Goal: Check status: Check status

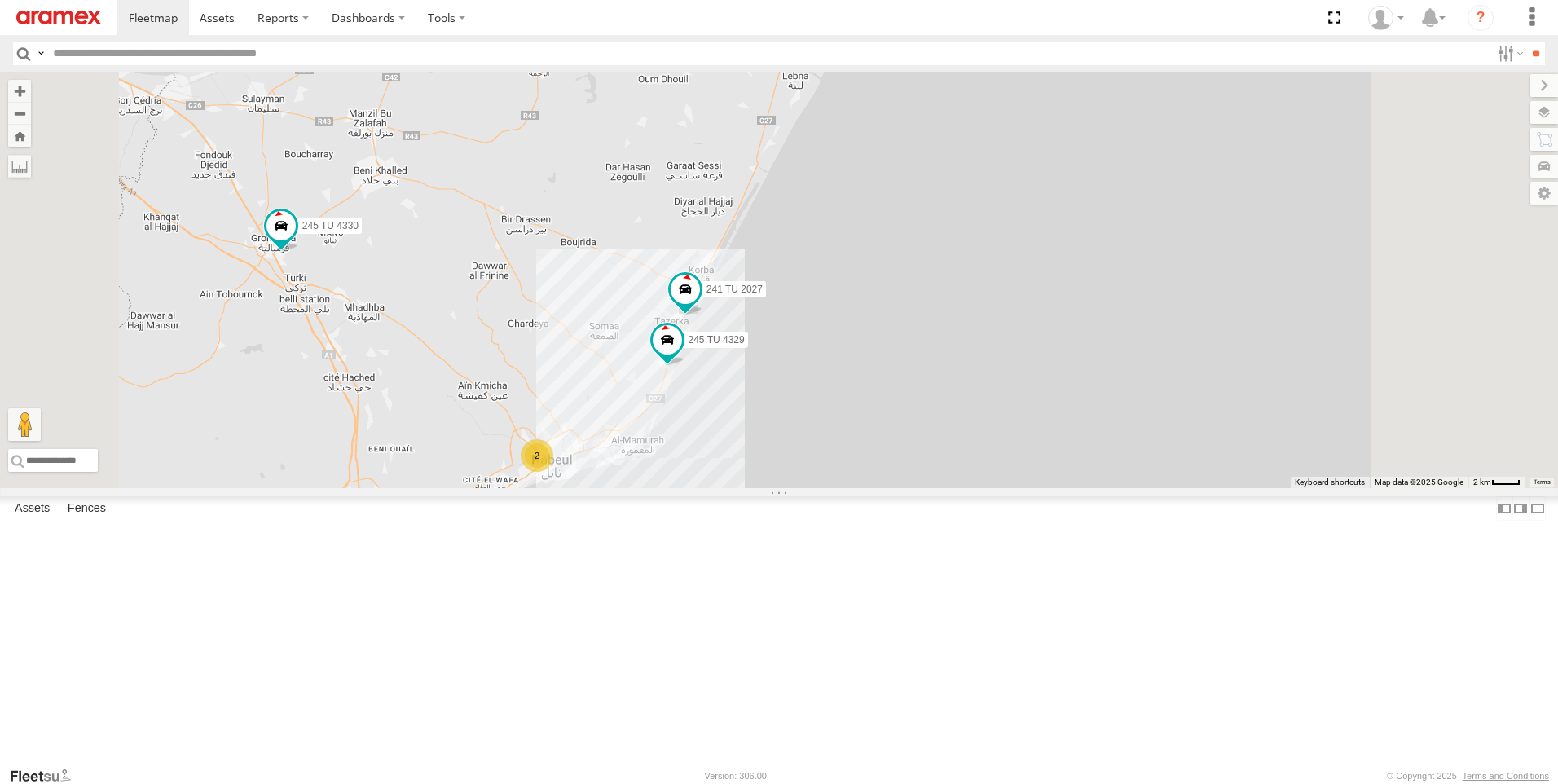
drag, startPoint x: 999, startPoint y: 338, endPoint x: 1008, endPoint y: 454, distance: 116.3
click at [1008, 454] on div "245 TU 4330 241 TU 8769 247 TU 7028 241 TU 2027 245 TU 4329 2" at bounding box center [779, 280] width 1558 height 417
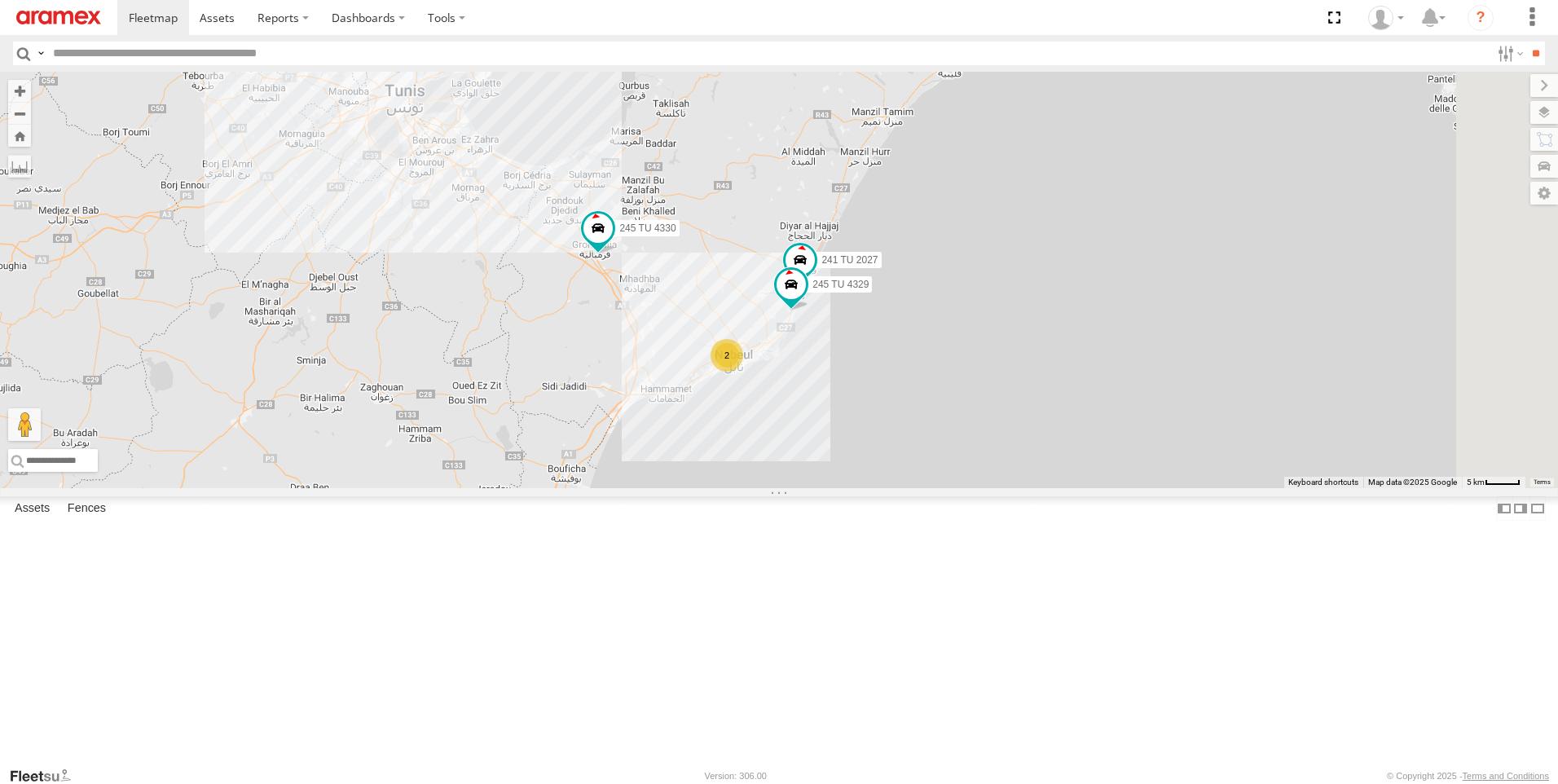
drag, startPoint x: 1039, startPoint y: 313, endPoint x: 1013, endPoint y: 395, distance: 86.0
click at [1013, 395] on div "245 TU 4330 241 TU 8769 247 TU 7028 241 TU 2027 245 TU 4329 2" at bounding box center [779, 280] width 1558 height 417
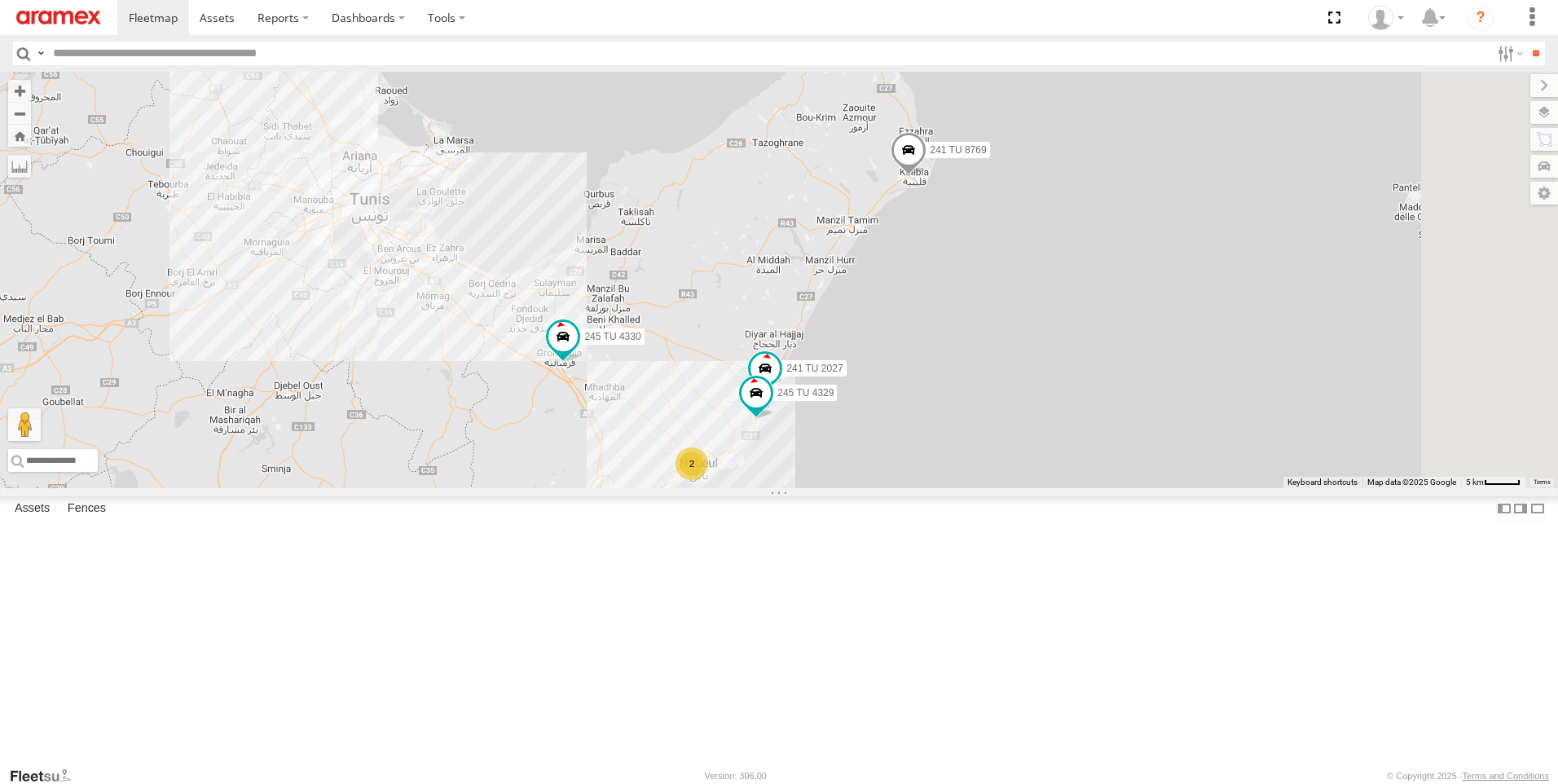
click at [927, 175] on span at bounding box center [908, 153] width 36 height 44
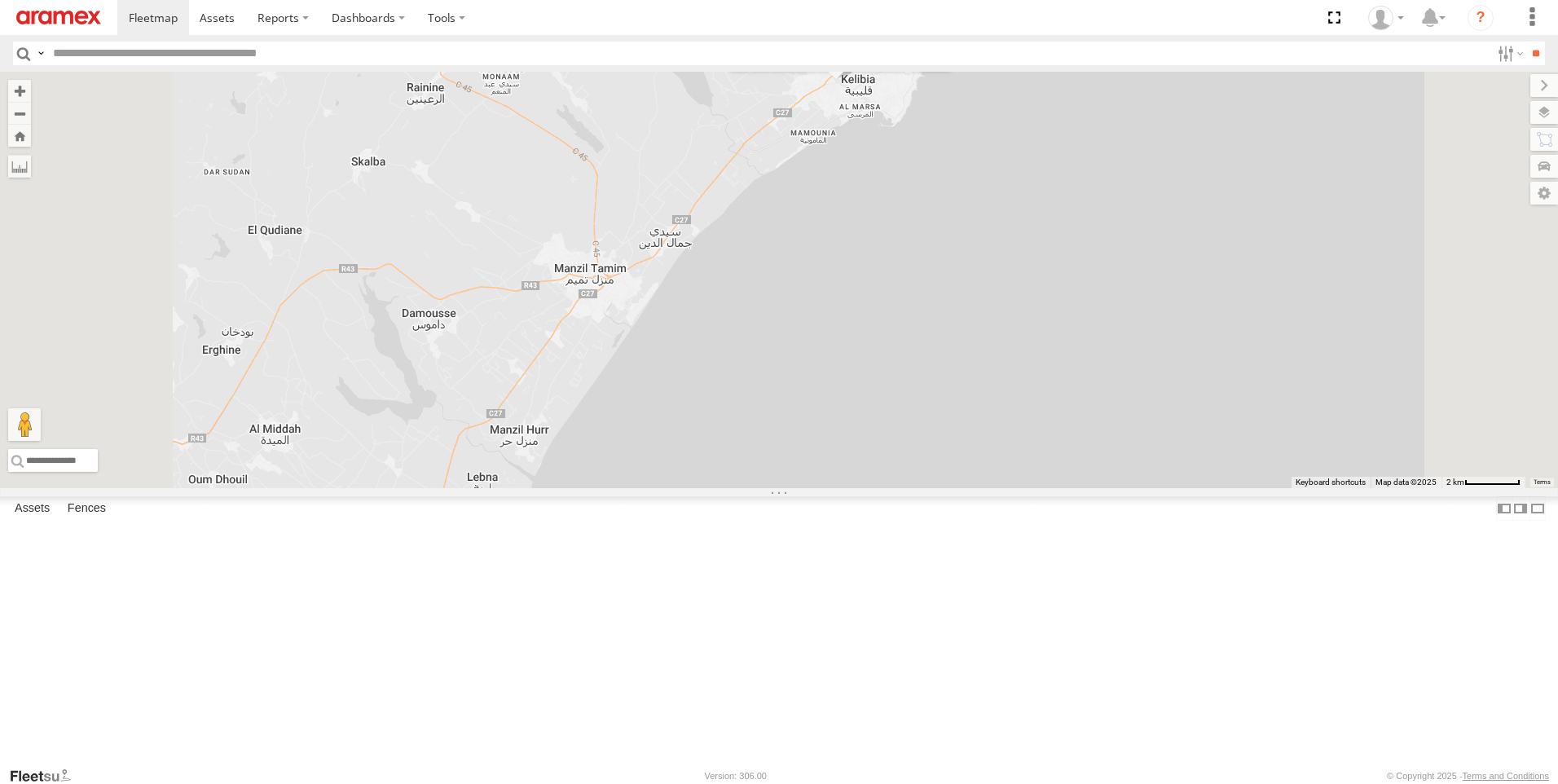
click at [947, 67] on div at bounding box center [835, 55] width 221 height 24
click at [858, 60] on label at bounding box center [842, 54] width 32 height 11
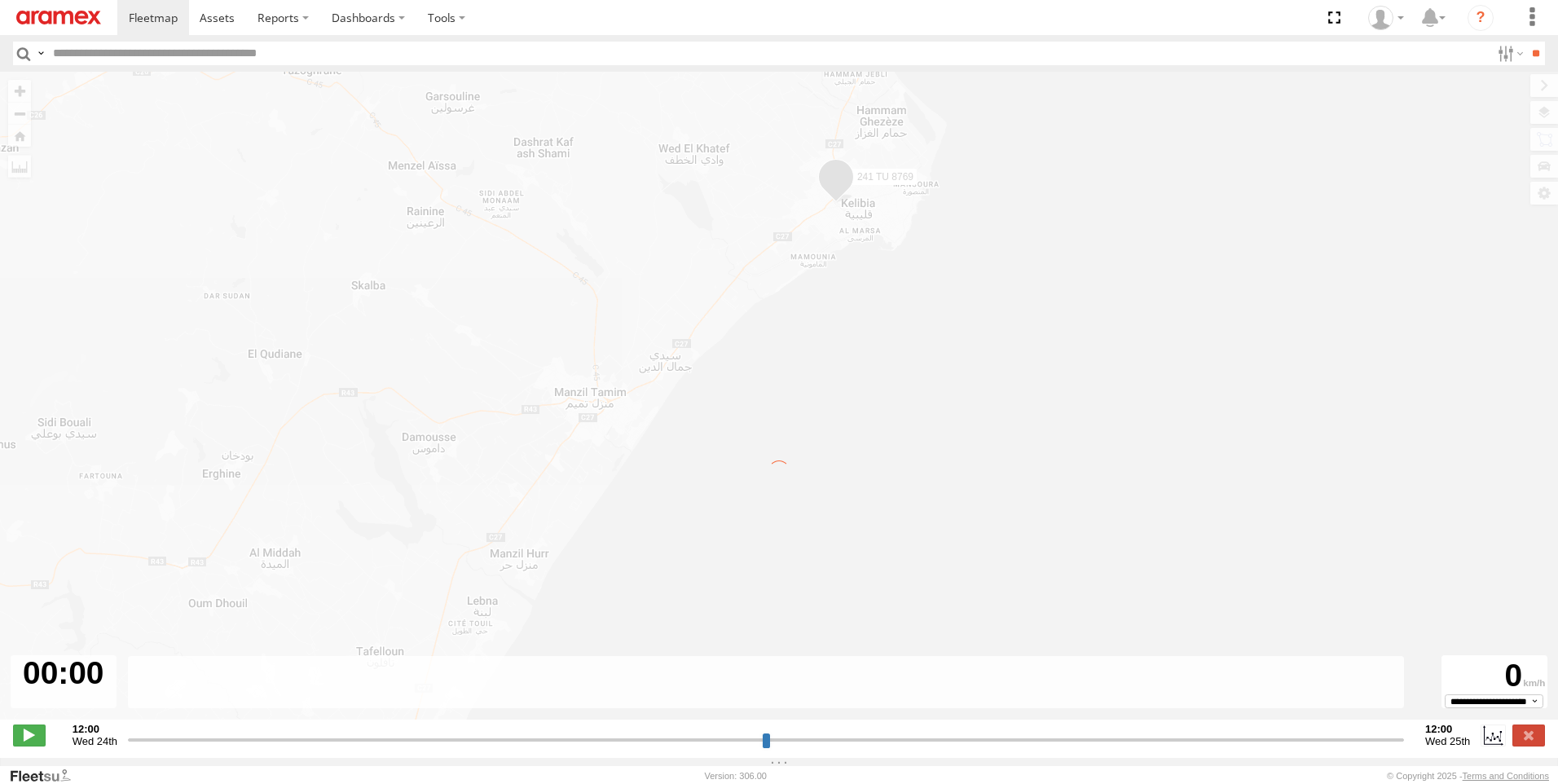
type input "**********"
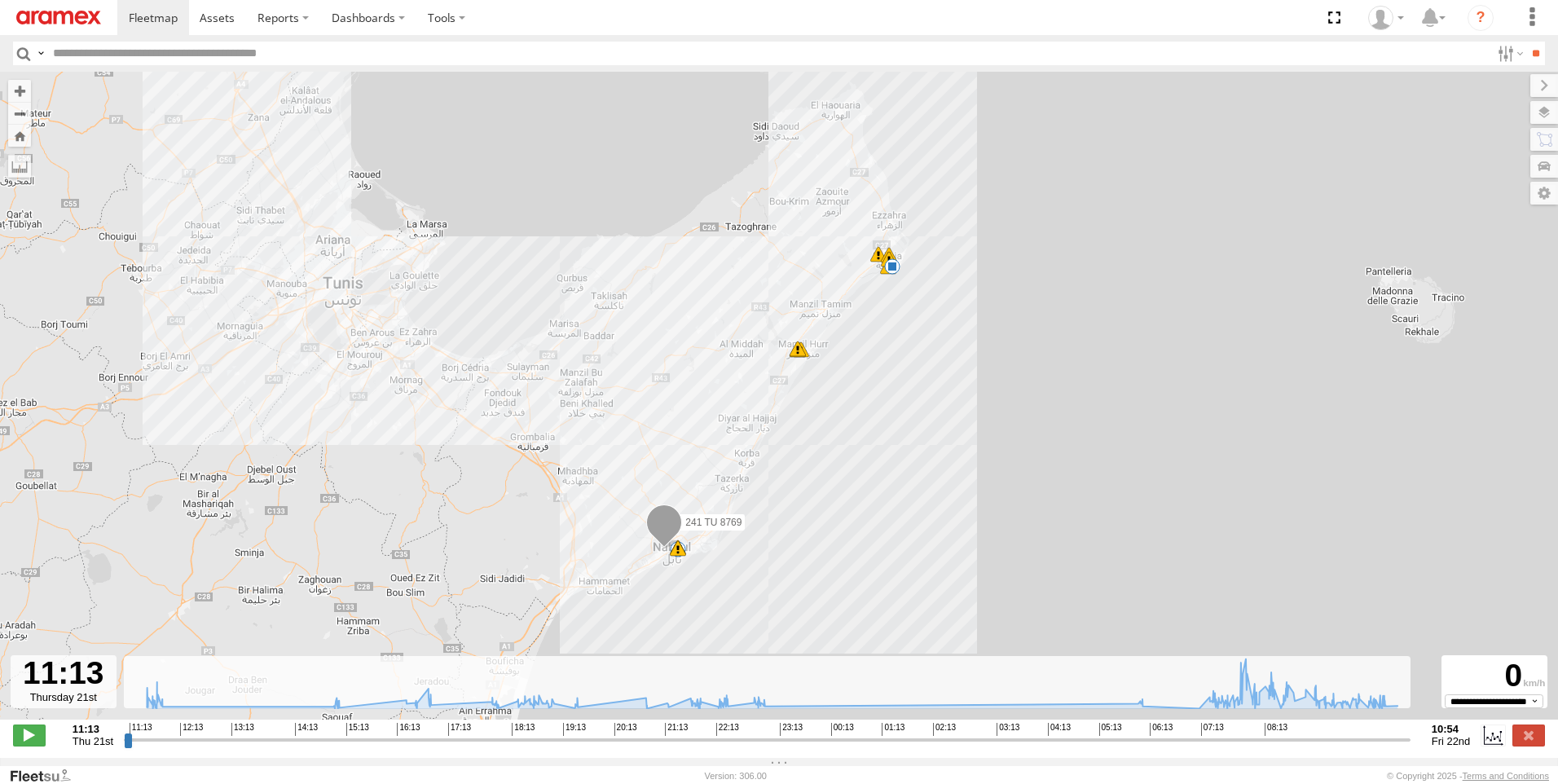
click at [895, 273] on span at bounding box center [892, 267] width 17 height 16
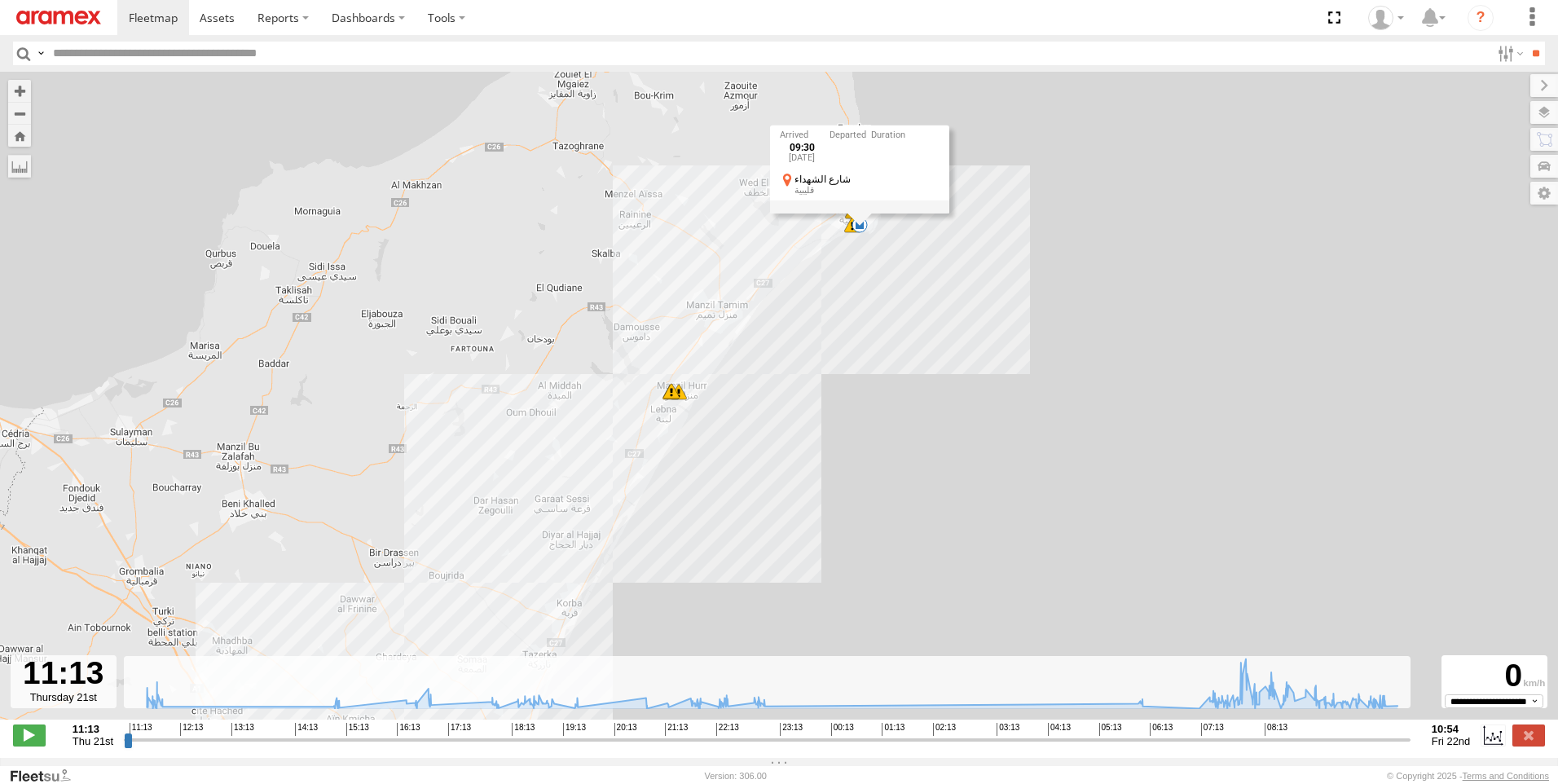
drag, startPoint x: 891, startPoint y: 274, endPoint x: 914, endPoint y: 357, distance: 86.1
click at [914, 357] on div "241 TU 8769 11:36 Thu 11:36 Thu 08:35 Fri 08:48 Fri 08:48 Fri 09:30 Fri 09:32 F…" at bounding box center [779, 405] width 1558 height 665
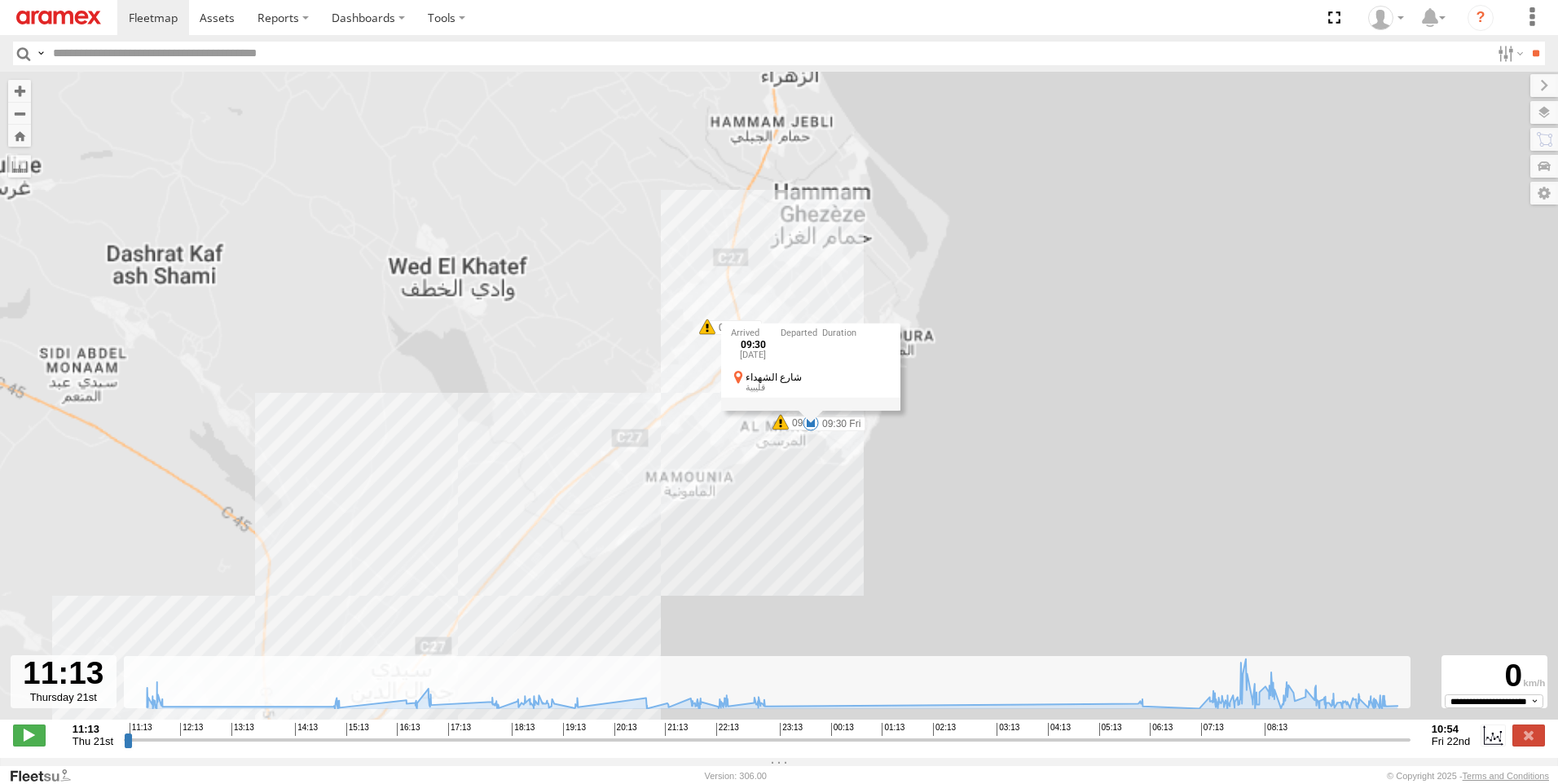
click at [938, 458] on div "241 TU 8769 11:36 Thu 11:36 Thu 08:35 Fri 08:48 Fri 08:48 Fri 09:30 Fri 09:32 F…" at bounding box center [779, 405] width 1558 height 665
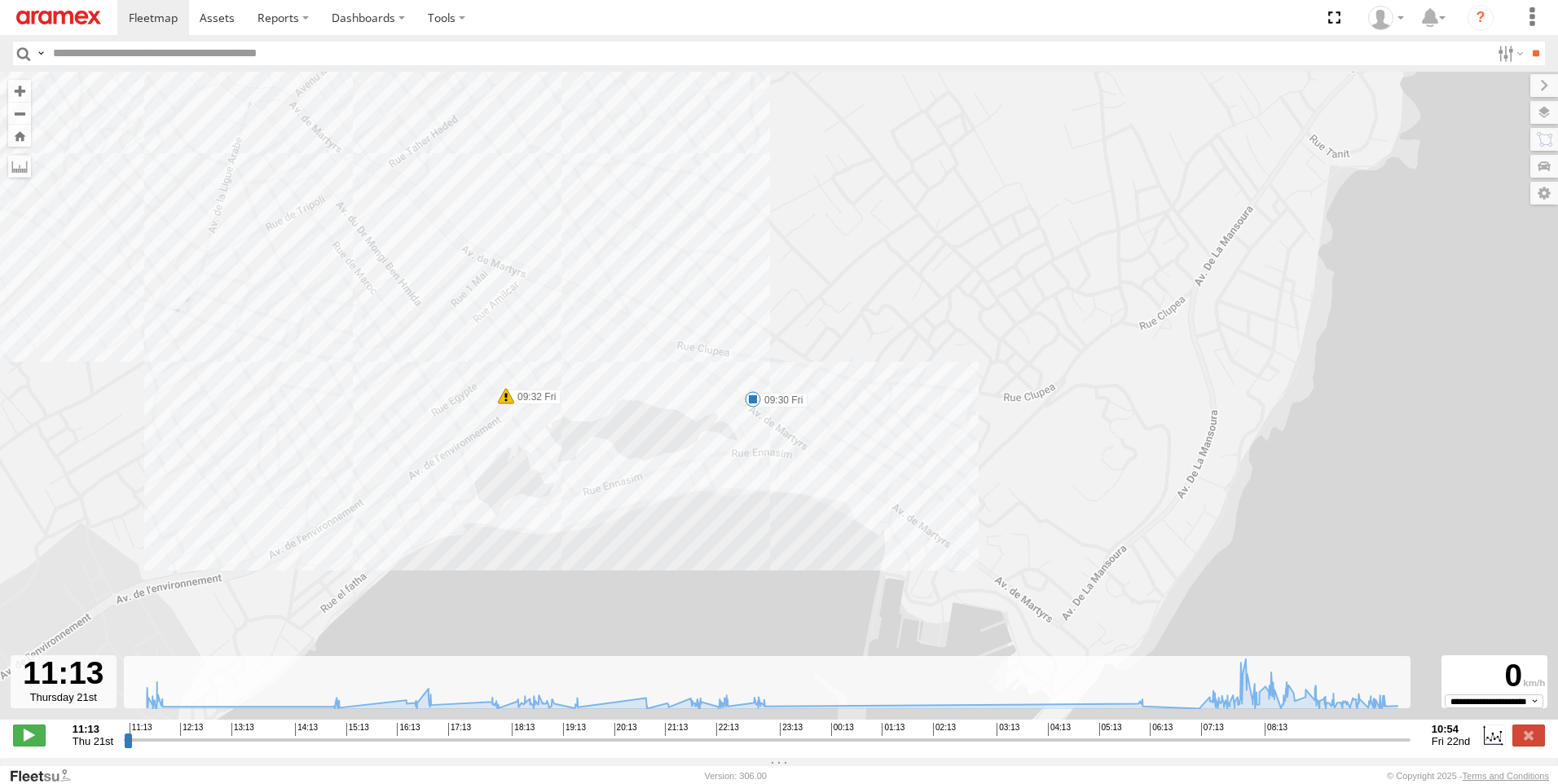
click at [757, 407] on span at bounding box center [753, 399] width 17 height 16
click at [503, 402] on span at bounding box center [505, 396] width 17 height 16
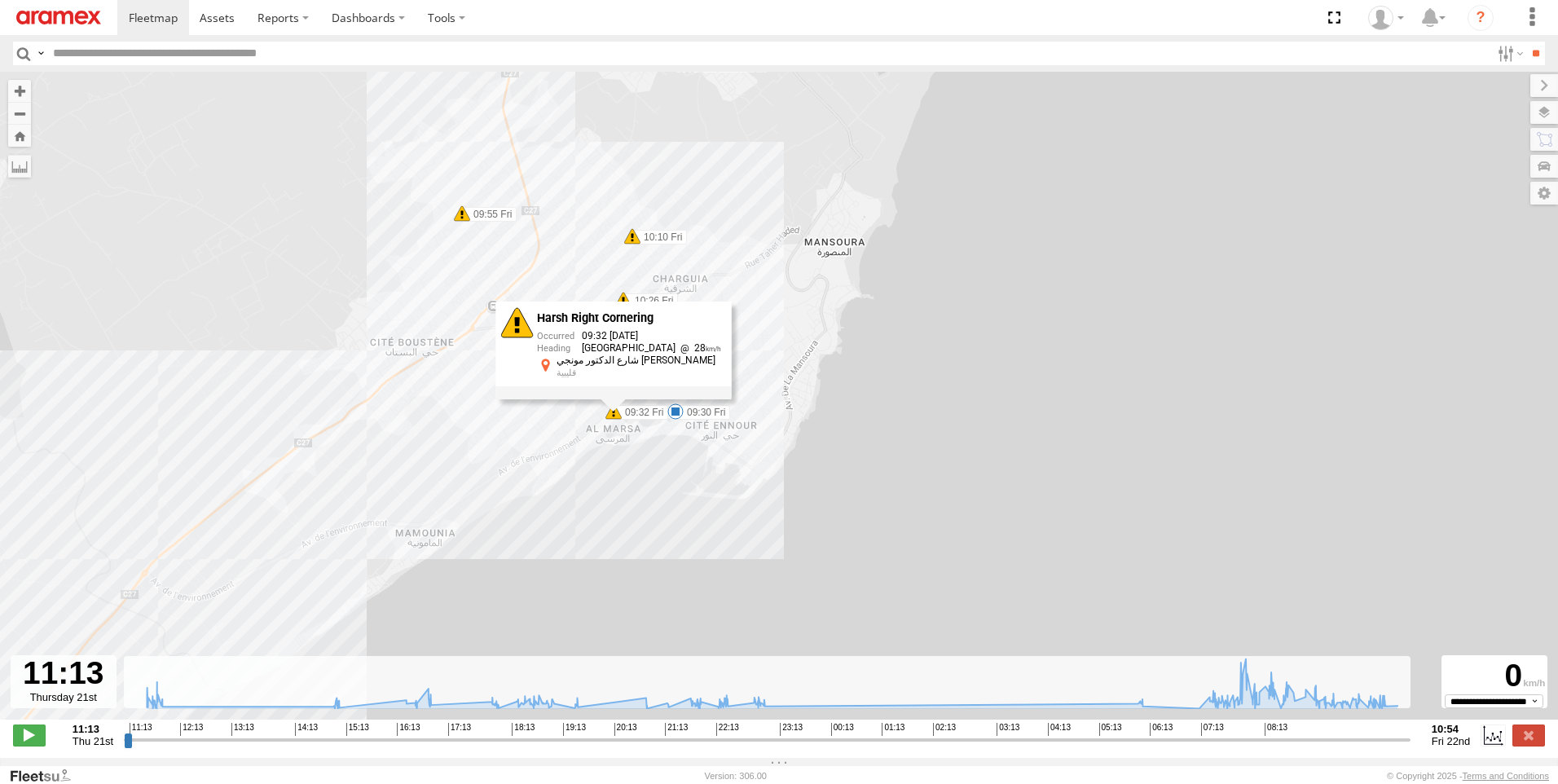
click at [906, 351] on div "241 TU 8769 11:36 Thu 11:36 Thu 08:35 Fri 08:48 Fri 08:48 Fri 09:30 Fri 09:32 F…" at bounding box center [779, 405] width 1558 height 665
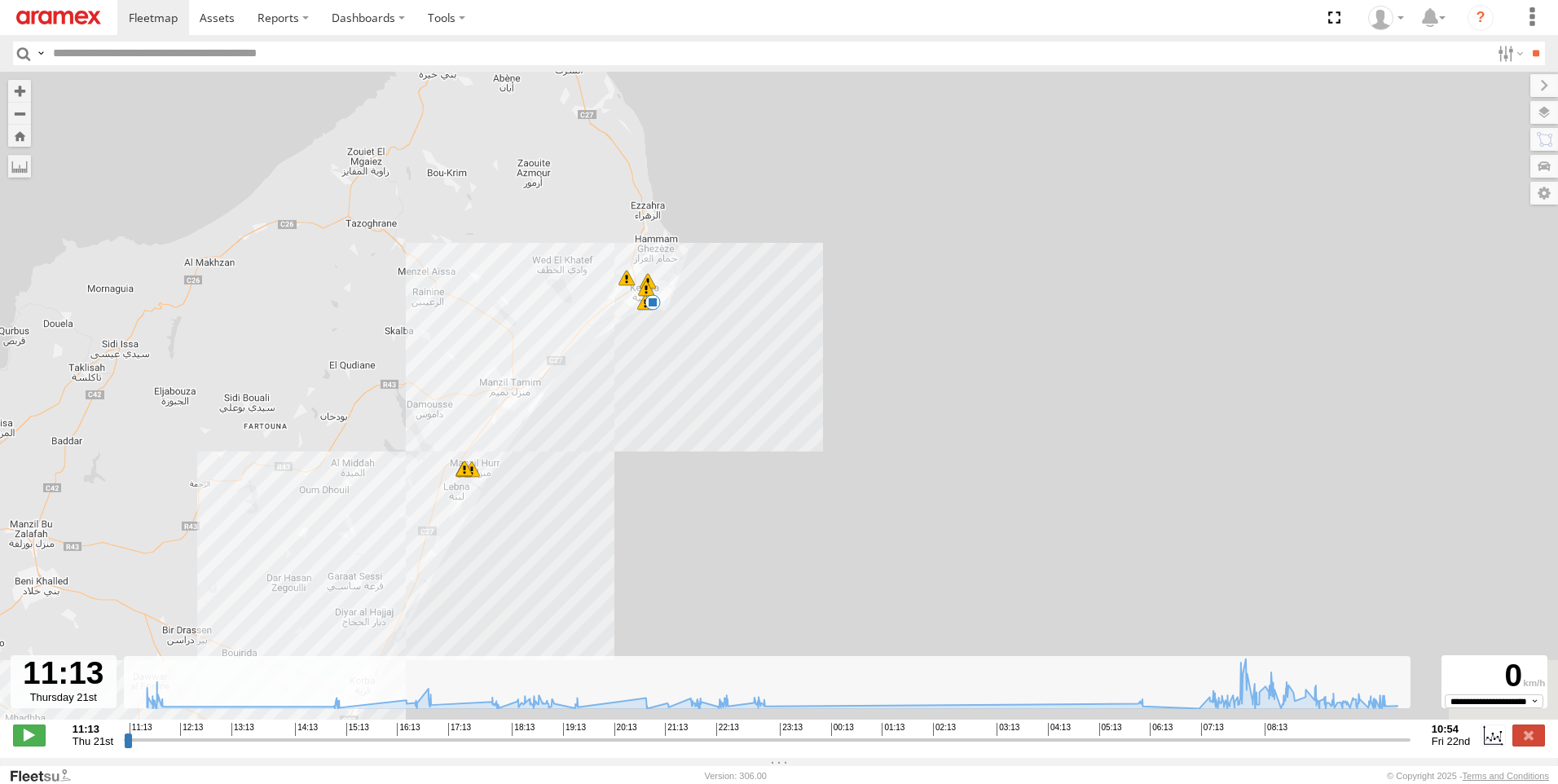
drag, startPoint x: 663, startPoint y: 451, endPoint x: 668, endPoint y: 438, distance: 13.9
click at [668, 438] on div "241 TU 8769 11:36 Thu 11:36 Thu 08:35 Fri 08:48 Fri 08:48 Fri 09:30 Fri 09:32 F…" at bounding box center [779, 405] width 1558 height 665
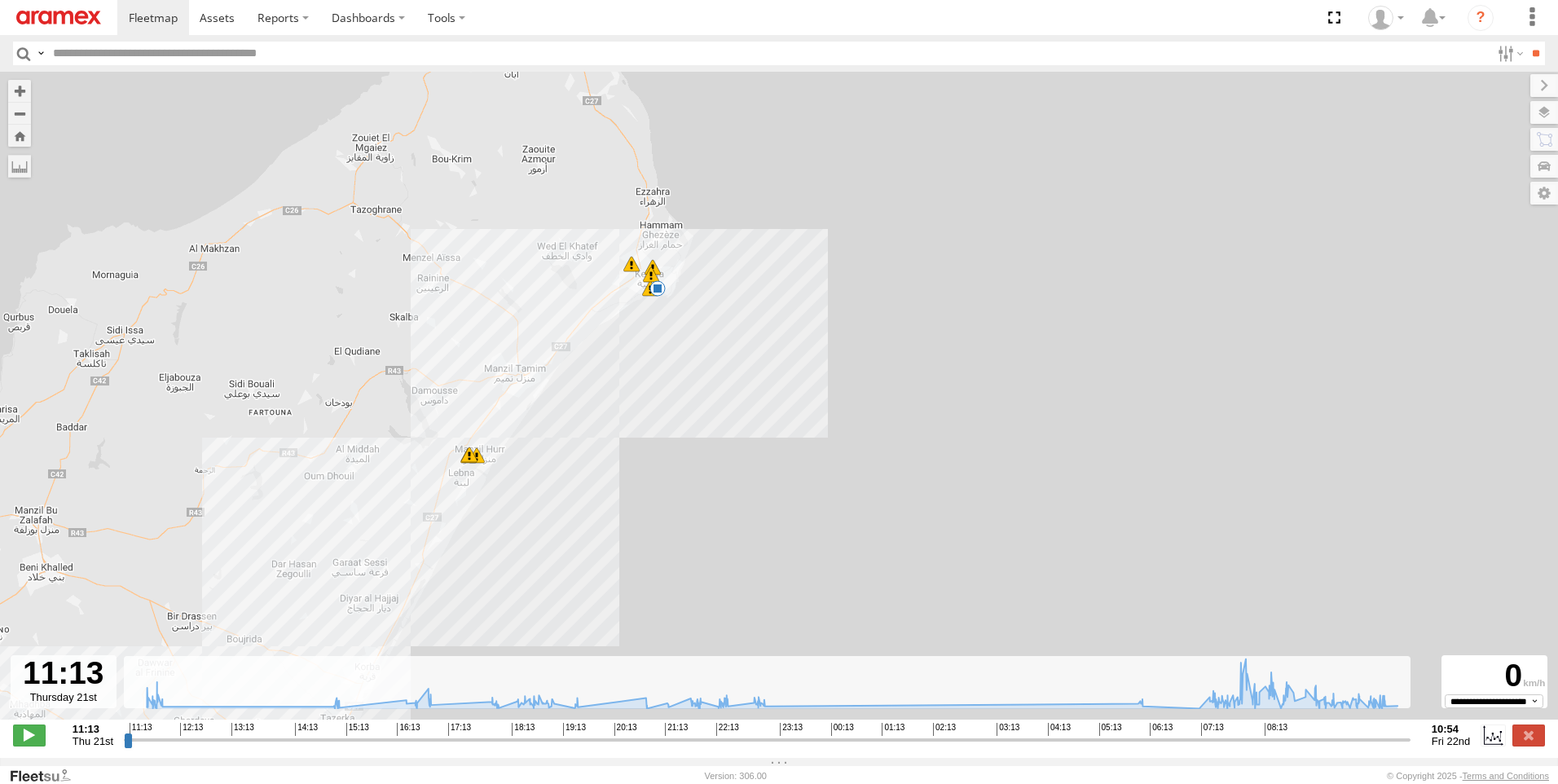
click at [474, 461] on span at bounding box center [469, 454] width 17 height 16
click at [654, 587] on div "241 TU 8769 11:36 Thu 11:36 Thu 08:35 Fri 08:48 Fri 08:48 Fri 09:30 Fri 09:32 F…" at bounding box center [779, 405] width 1558 height 665
